Goal: Task Accomplishment & Management: Manage account settings

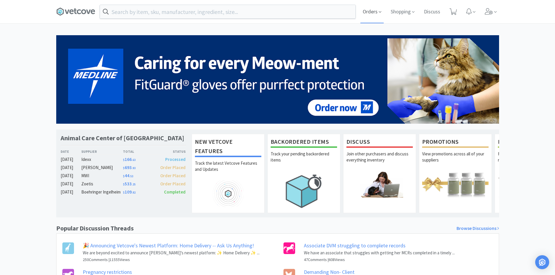
click at [371, 10] on span "Orders" at bounding box center [371, 11] width 23 height 23
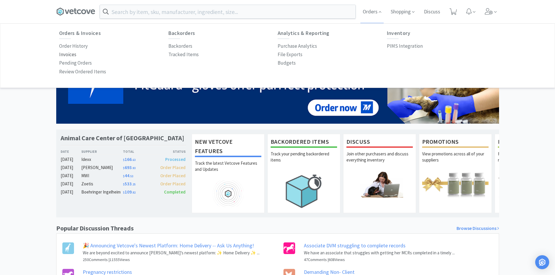
click at [71, 57] on p "Invoices" at bounding box center [67, 55] width 17 height 8
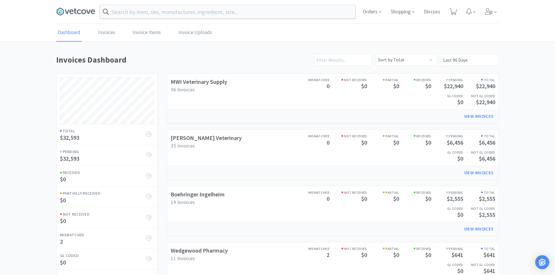
scroll to position [272, 443]
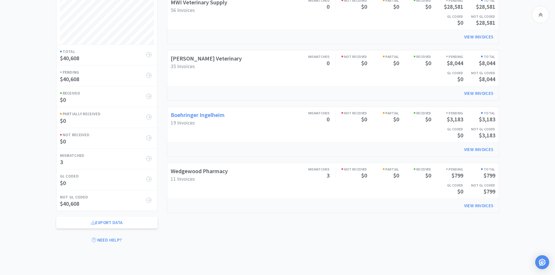
click at [205, 118] on link "Boehringer Ingelheim" at bounding box center [198, 114] width 54 height 7
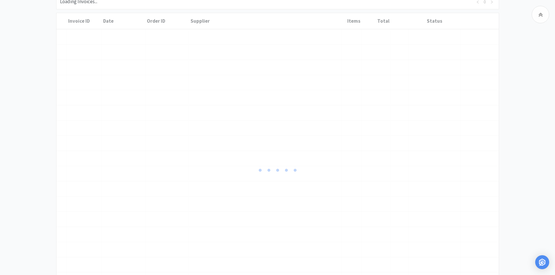
scroll to position [78, 0]
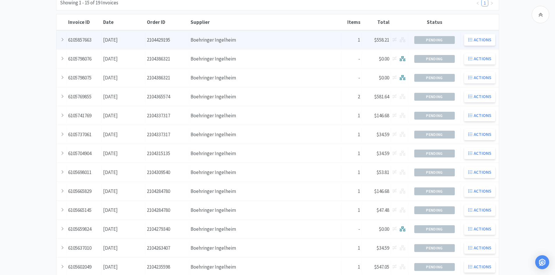
click at [233, 40] on div "Supplier Boehringer Ingelheim" at bounding box center [265, 40] width 152 height 15
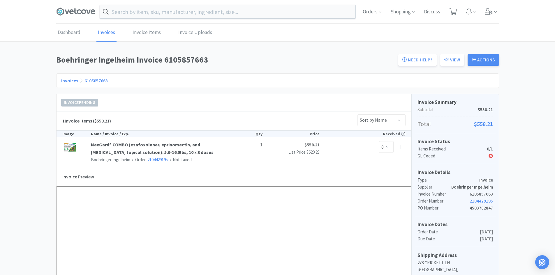
click at [62, 6] on span at bounding box center [78, 11] width 44 height 23
